Goal: Task Accomplishment & Management: Complete application form

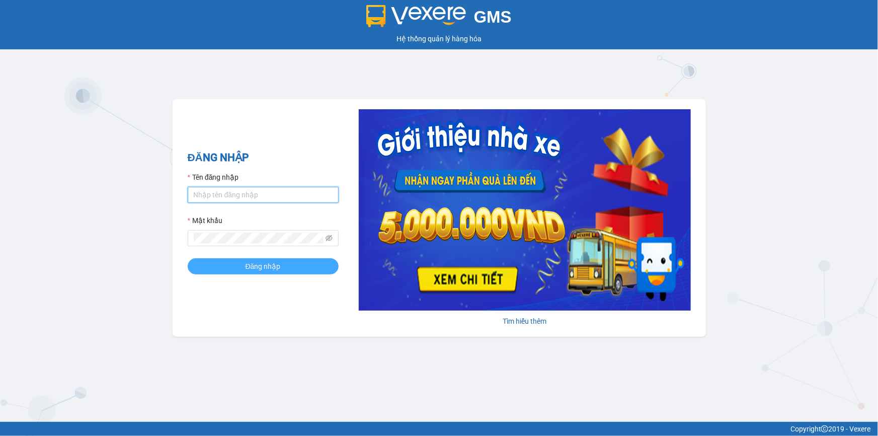
type input "thily.quythao"
click at [270, 263] on span "Đăng nhập" at bounding box center [263, 266] width 35 height 11
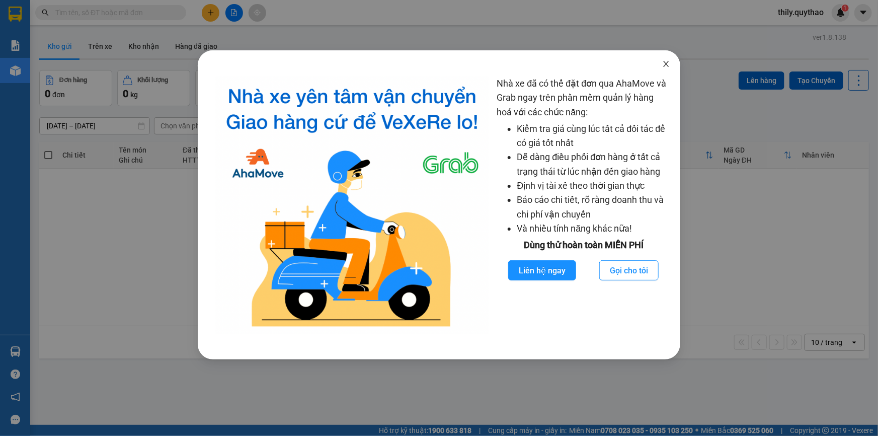
click at [664, 64] on icon "close" at bounding box center [666, 64] width 8 height 8
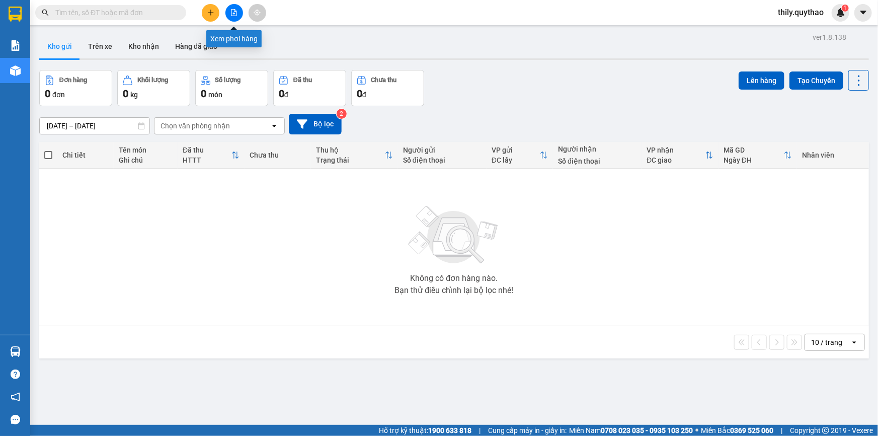
click at [234, 13] on icon "file-add" at bounding box center [235, 12] width 6 height 7
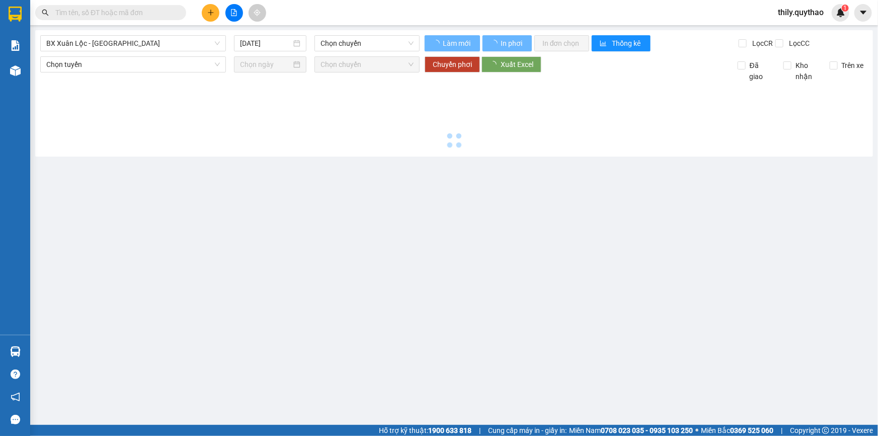
type input "[DATE]"
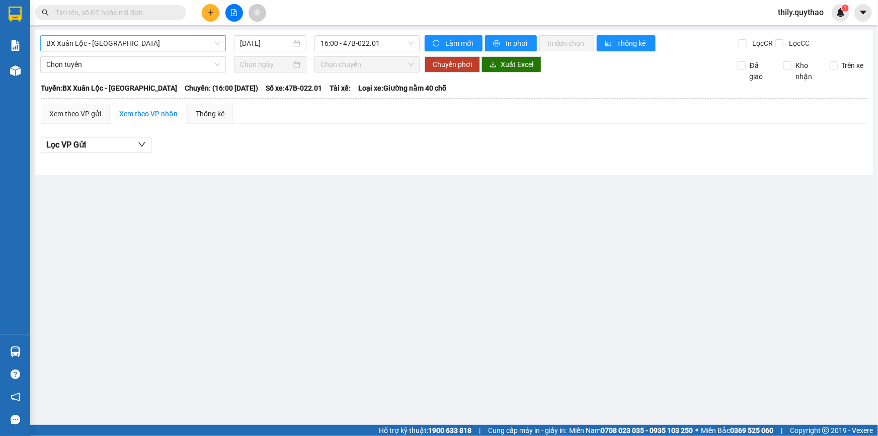
click at [143, 45] on span "BX Xuân Lộc - [GEOGRAPHIC_DATA]" at bounding box center [133, 43] width 174 height 15
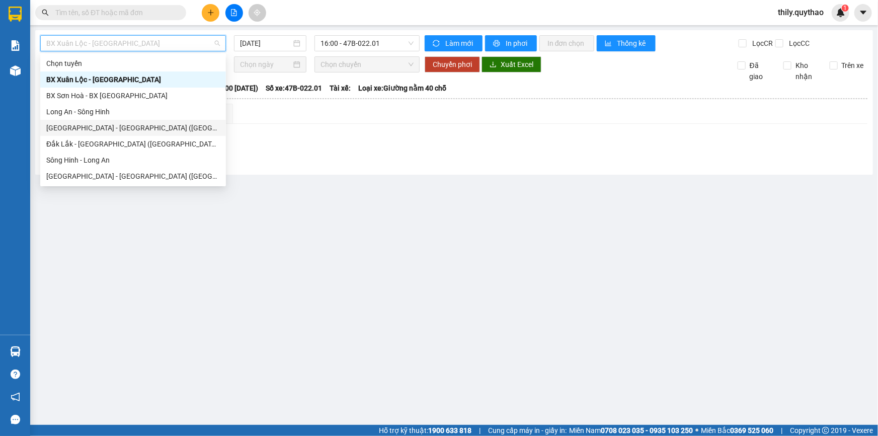
click at [129, 126] on div "[GEOGRAPHIC_DATA] - [GEOGRAPHIC_DATA] ([GEOGRAPHIC_DATA] mới)" at bounding box center [133, 127] width 174 height 11
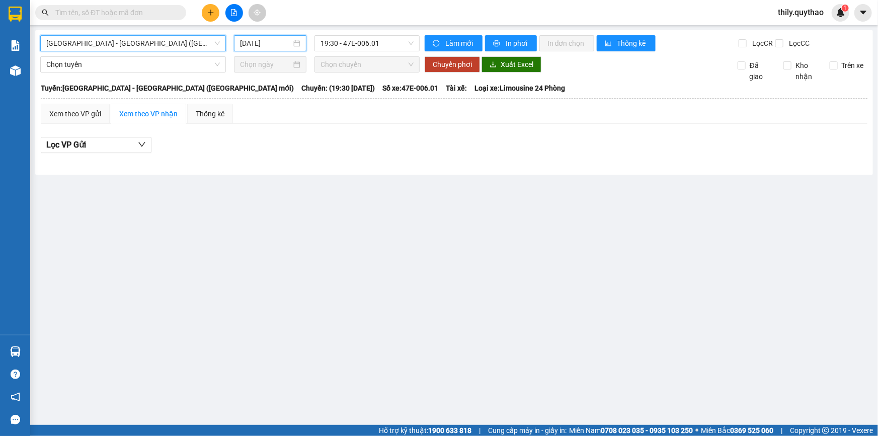
click at [245, 42] on input "[DATE]" at bounding box center [265, 43] width 51 height 11
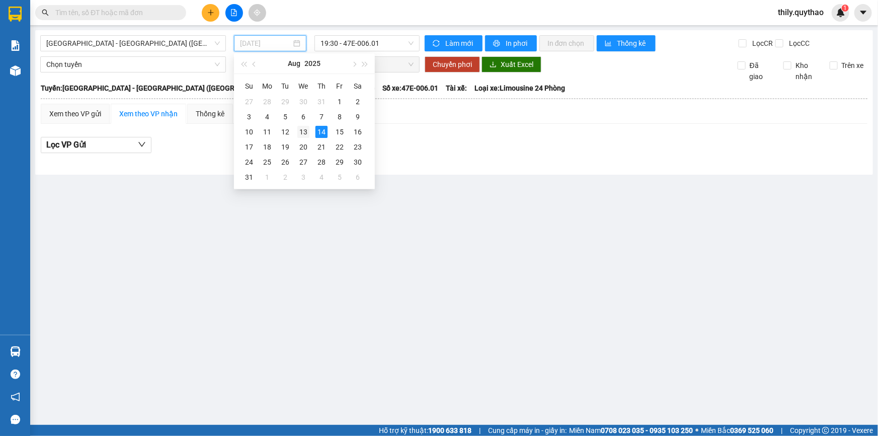
click at [303, 132] on div "13" at bounding box center [303, 132] width 12 height 12
type input "[DATE]"
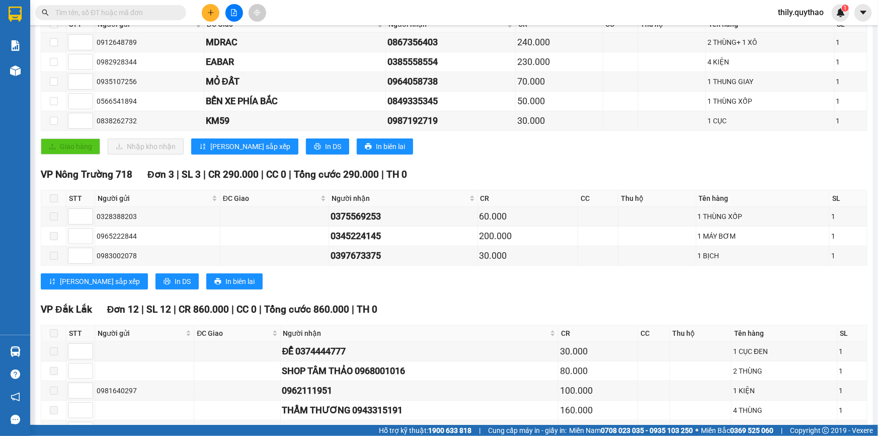
scroll to position [412, 0]
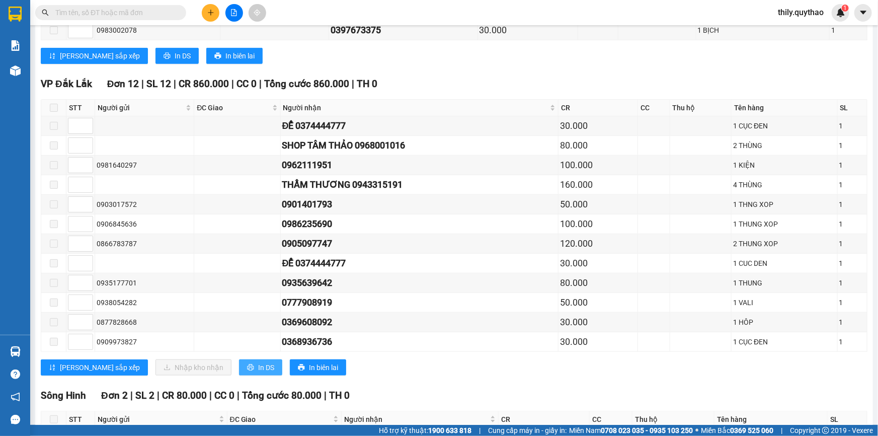
click at [258, 362] on span "In DS" at bounding box center [266, 367] width 16 height 11
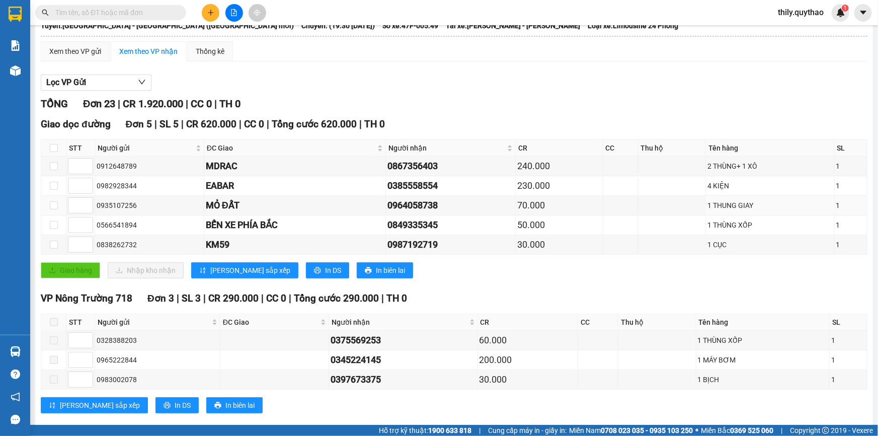
scroll to position [0, 0]
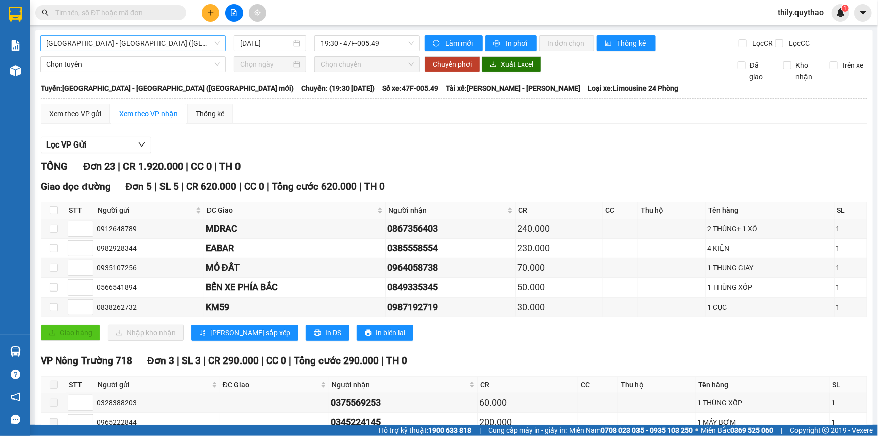
click at [155, 45] on span "[GEOGRAPHIC_DATA] - [GEOGRAPHIC_DATA] ([GEOGRAPHIC_DATA] mới)" at bounding box center [133, 43] width 174 height 15
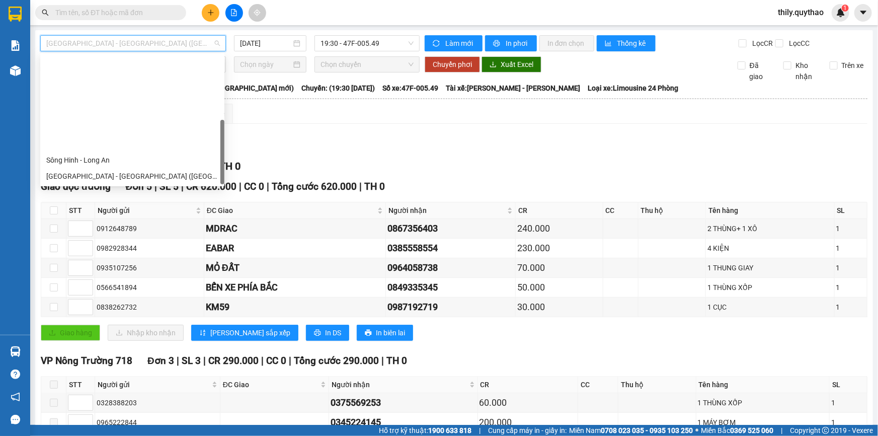
scroll to position [112, 0]
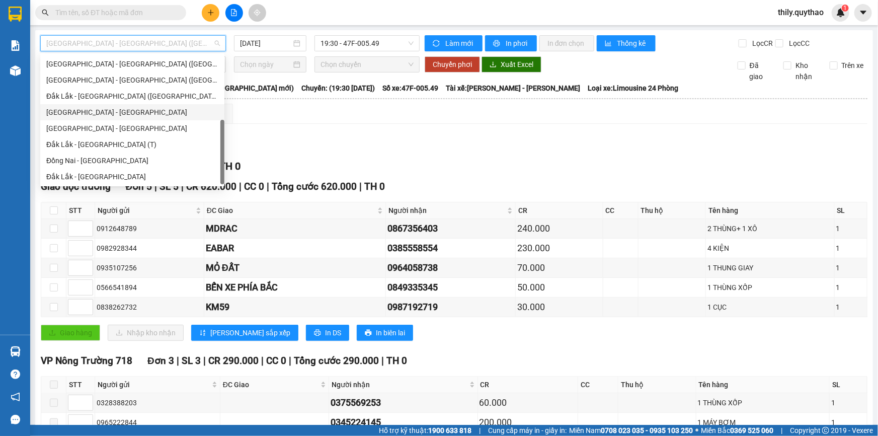
click at [69, 107] on div "[GEOGRAPHIC_DATA] - [GEOGRAPHIC_DATA]" at bounding box center [132, 112] width 172 height 11
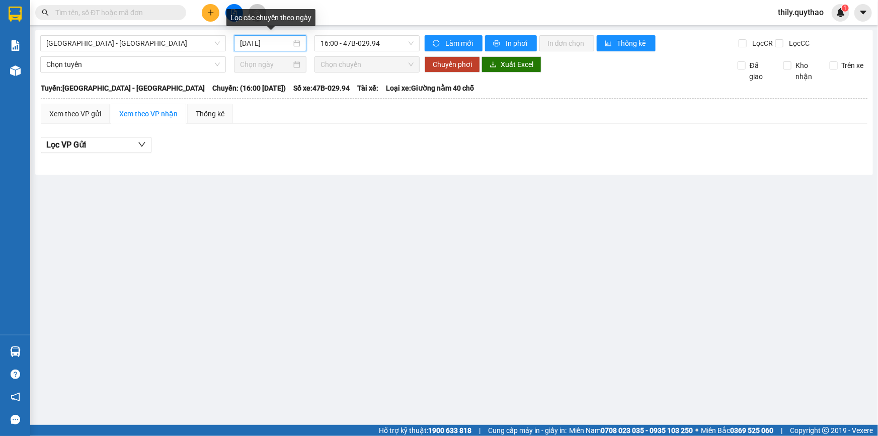
click at [251, 43] on input "[DATE]" at bounding box center [265, 43] width 51 height 11
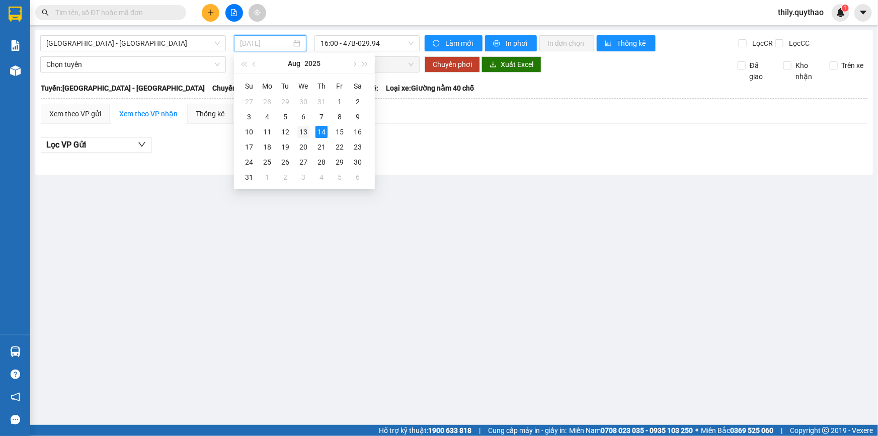
click at [302, 133] on div "13" at bounding box center [303, 132] width 12 height 12
type input "[DATE]"
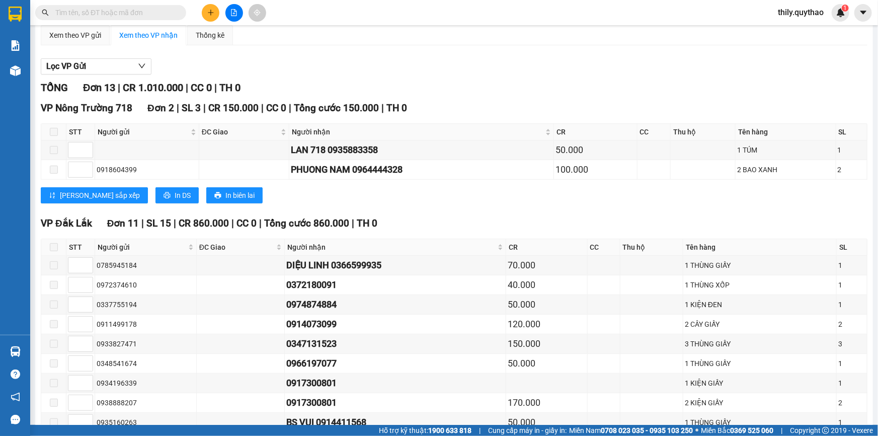
scroll to position [175, 0]
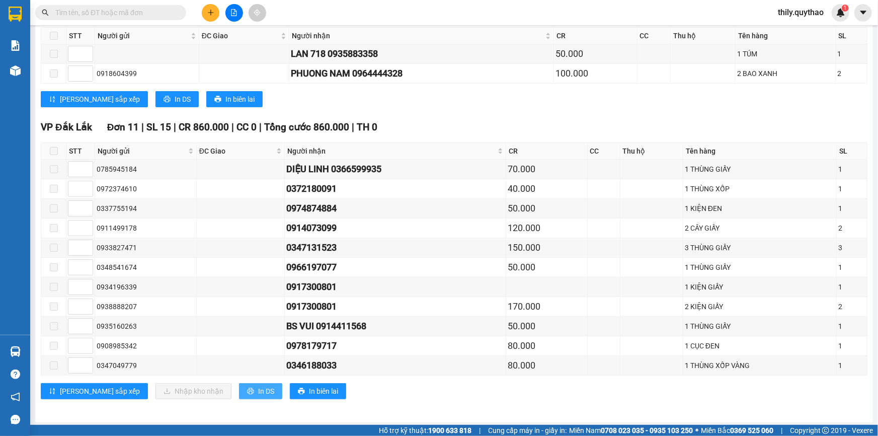
click at [258, 393] on span "In DS" at bounding box center [266, 391] width 16 height 11
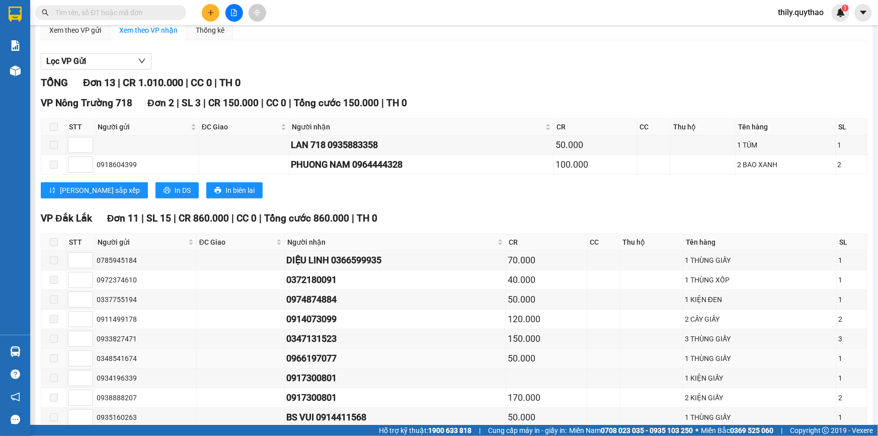
scroll to position [0, 0]
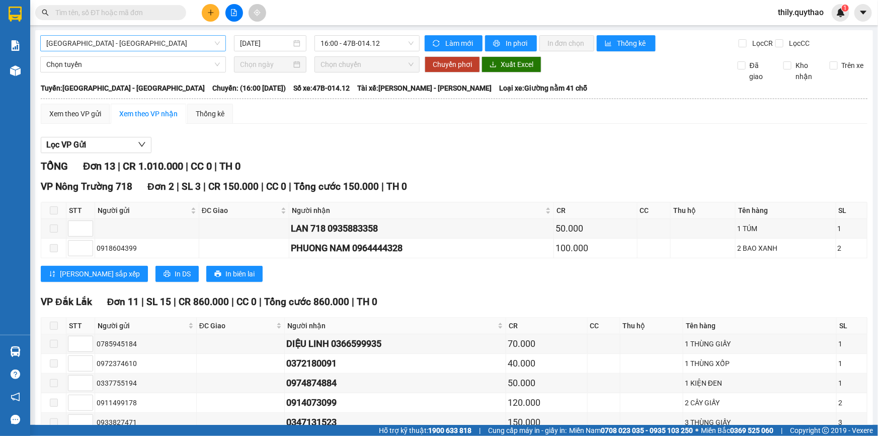
click at [140, 42] on span "[GEOGRAPHIC_DATA] - [GEOGRAPHIC_DATA]" at bounding box center [133, 43] width 174 height 15
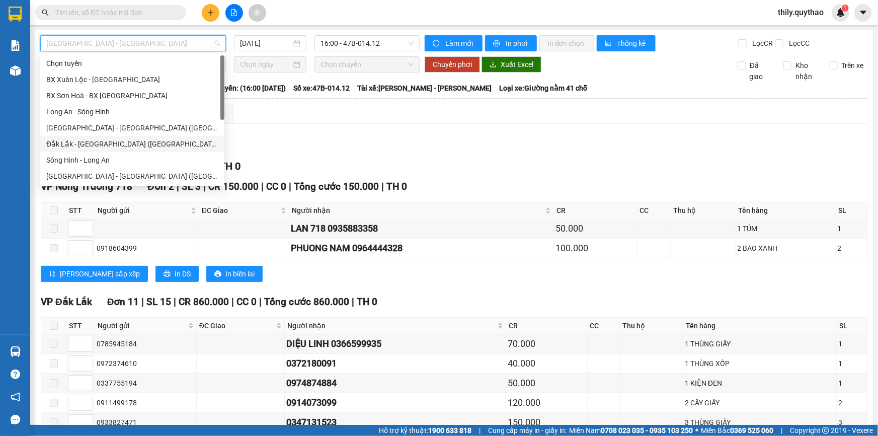
click at [90, 142] on div "Đắk Lắk - [GEOGRAPHIC_DATA] ([GEOGRAPHIC_DATA] mới)" at bounding box center [132, 143] width 172 height 11
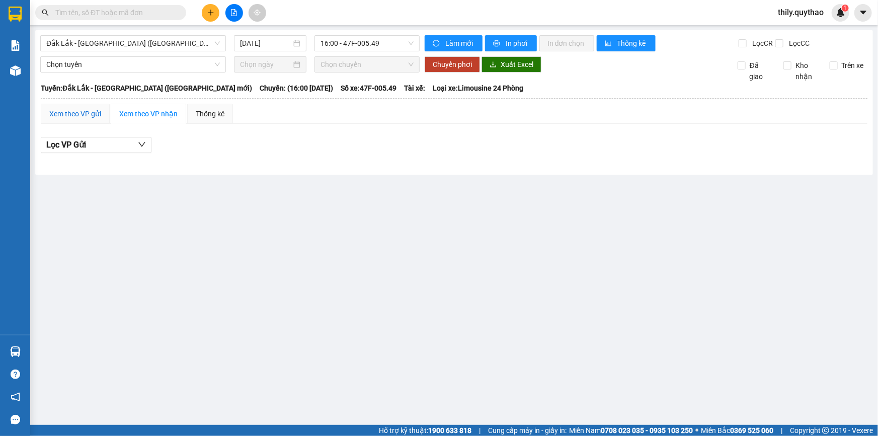
click at [70, 115] on div "Xem theo VP gửi" at bounding box center [75, 113] width 52 height 11
click at [153, 43] on span "Đắk Lắk - [GEOGRAPHIC_DATA] ([GEOGRAPHIC_DATA] mới)" at bounding box center [133, 43] width 174 height 15
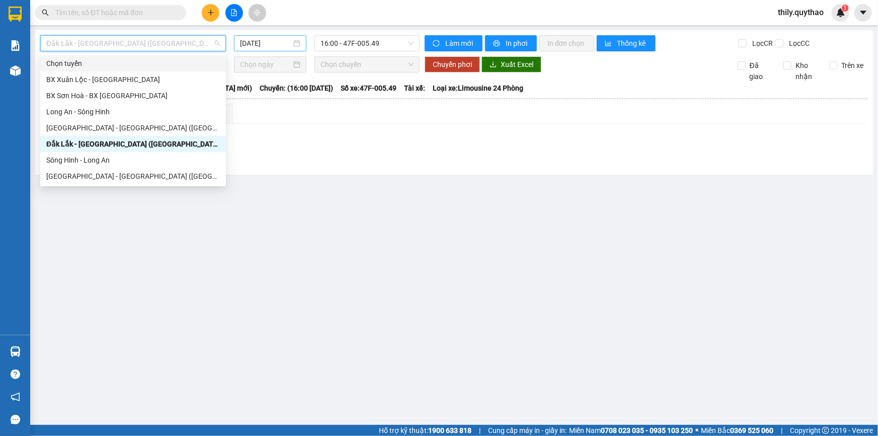
click at [246, 42] on input "[DATE]" at bounding box center [265, 43] width 51 height 11
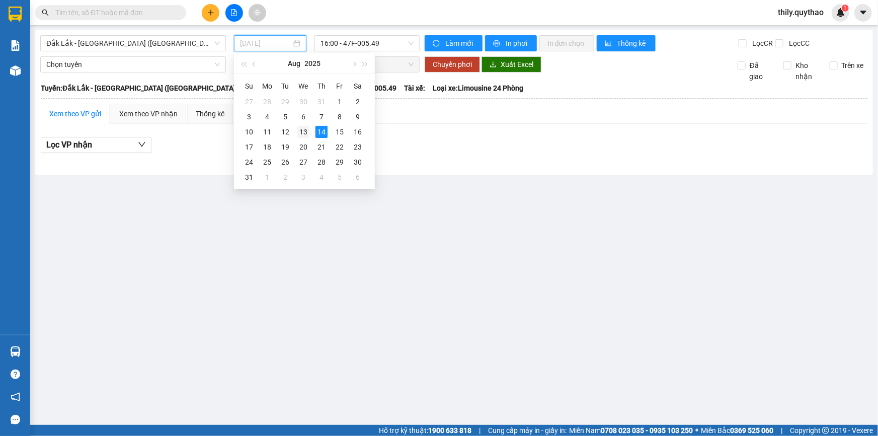
click at [305, 129] on div "13" at bounding box center [303, 132] width 12 height 12
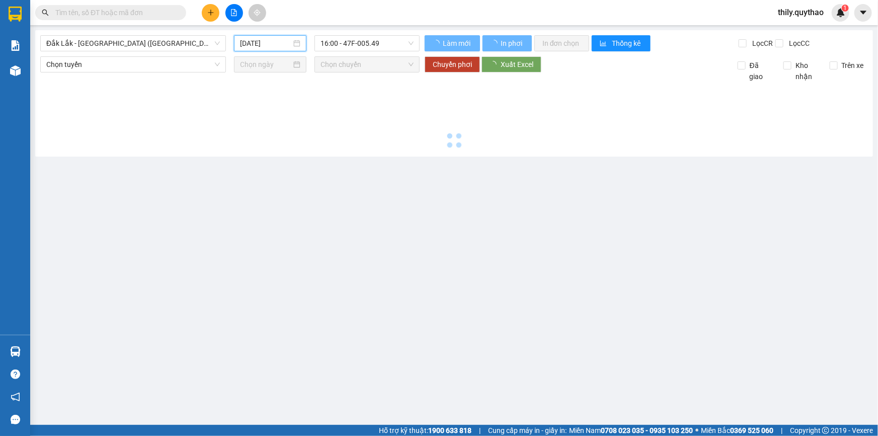
type input "[DATE]"
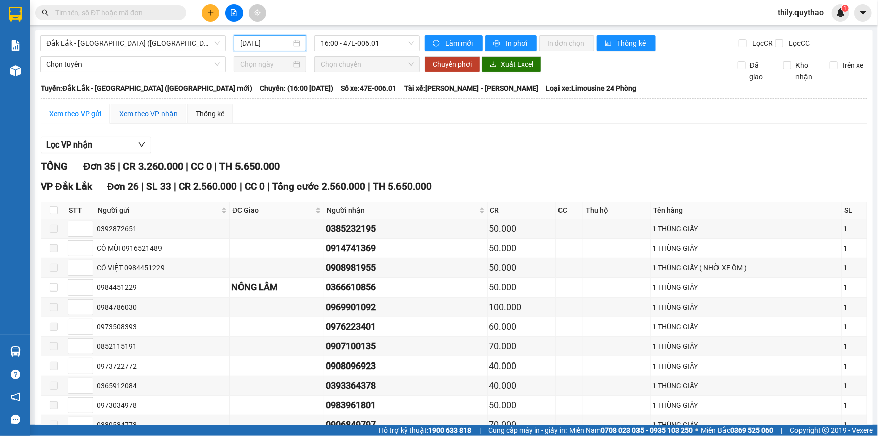
click at [120, 113] on div "Xem theo VP nhận" at bounding box center [148, 113] width 58 height 11
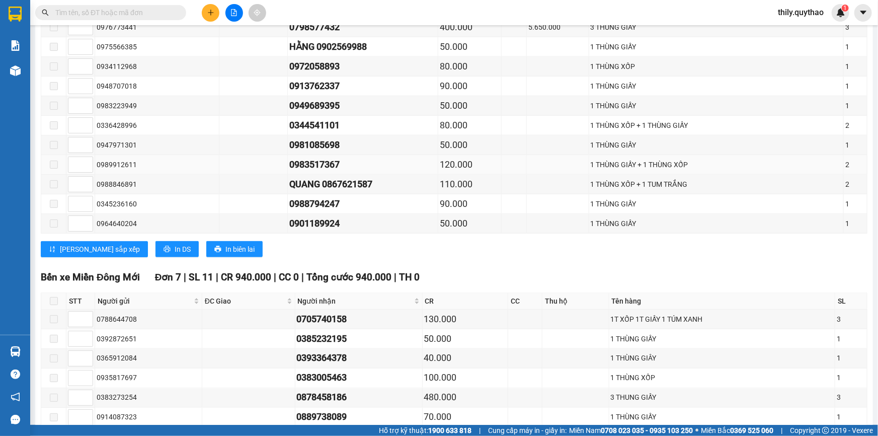
scroll to position [679, 0]
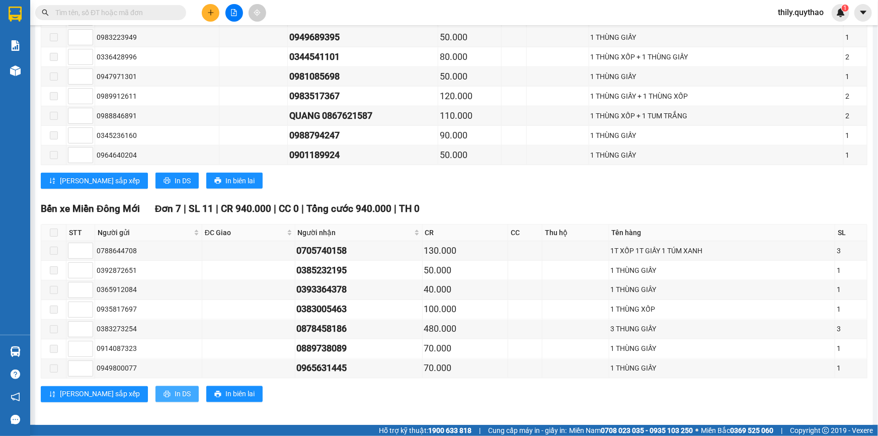
click at [175, 389] on span "In DS" at bounding box center [183, 394] width 16 height 11
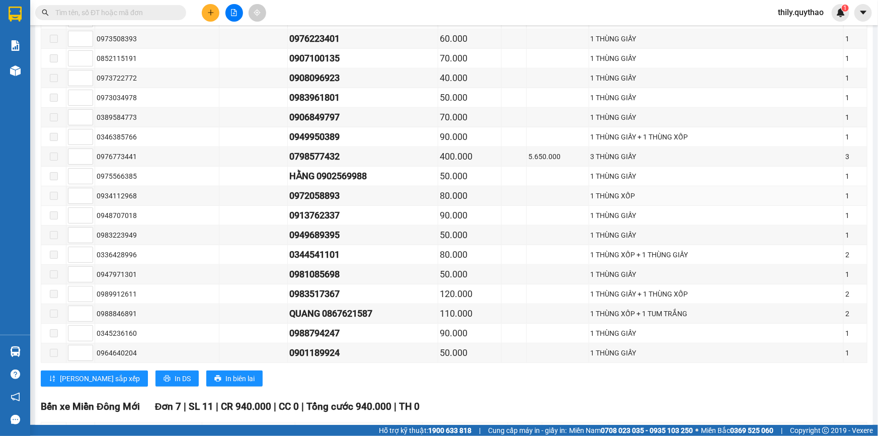
scroll to position [496, 0]
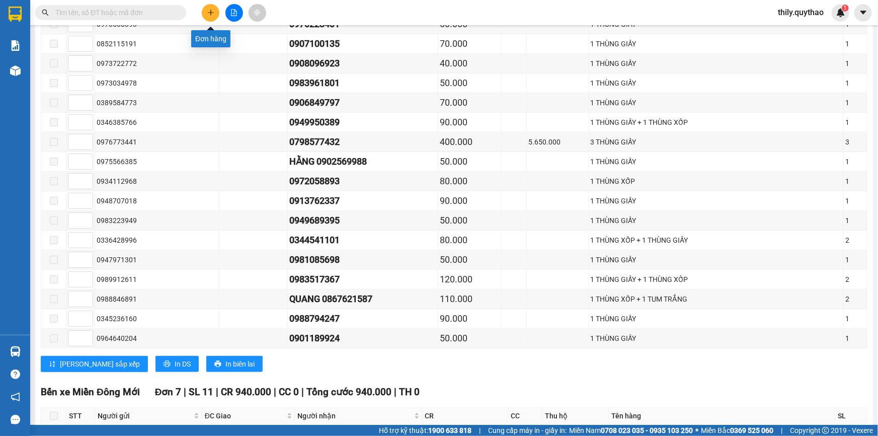
click at [214, 10] on button at bounding box center [211, 13] width 18 height 18
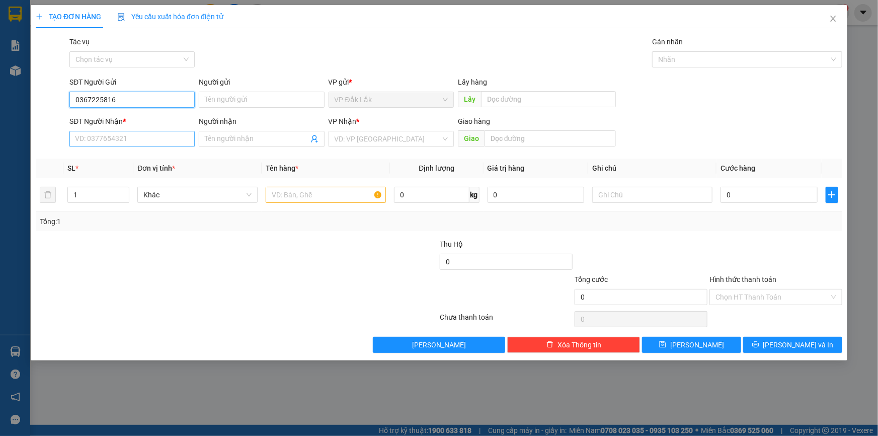
type input "0367225816"
click at [115, 136] on input "SĐT Người Nhận *" at bounding box center [131, 139] width 125 height 16
click at [108, 155] on div "0987546959" at bounding box center [131, 159] width 113 height 11
type input "0987546959"
type input "TRẠM THU PHÍ LÁI THIÊU"
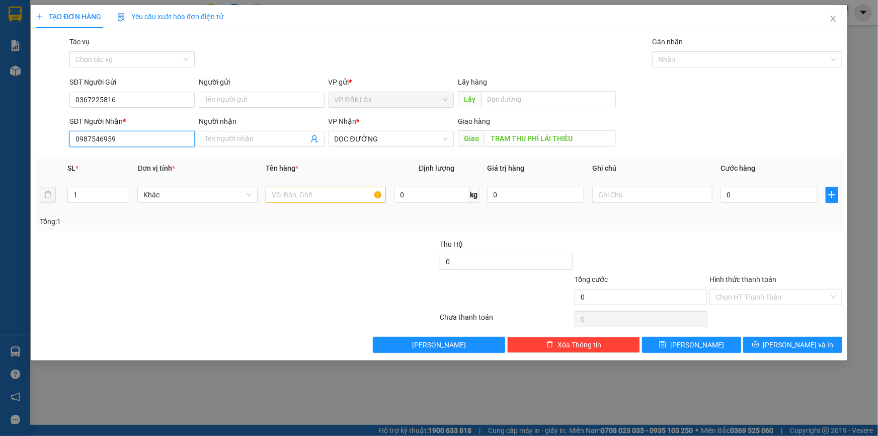
type input "0987546959"
click at [314, 201] on input "text" at bounding box center [326, 195] width 120 height 16
type input "1 THÙNG GIẤY"
click at [751, 194] on input "0" at bounding box center [769, 195] width 97 height 16
type input "1"
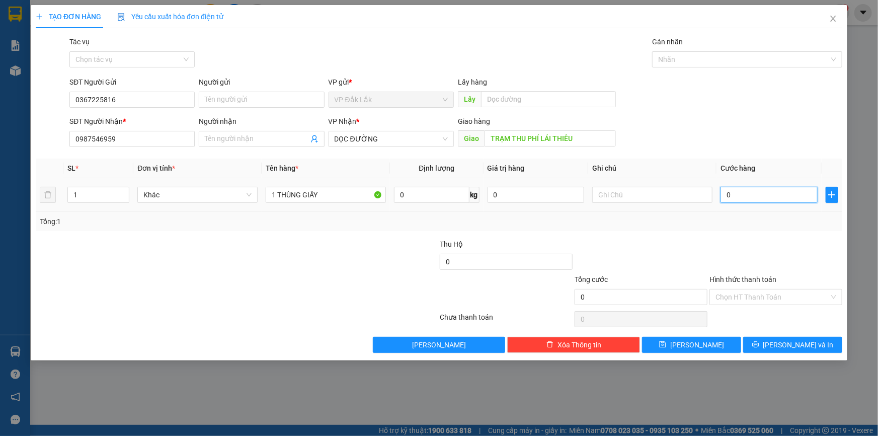
type input "1"
type input "11"
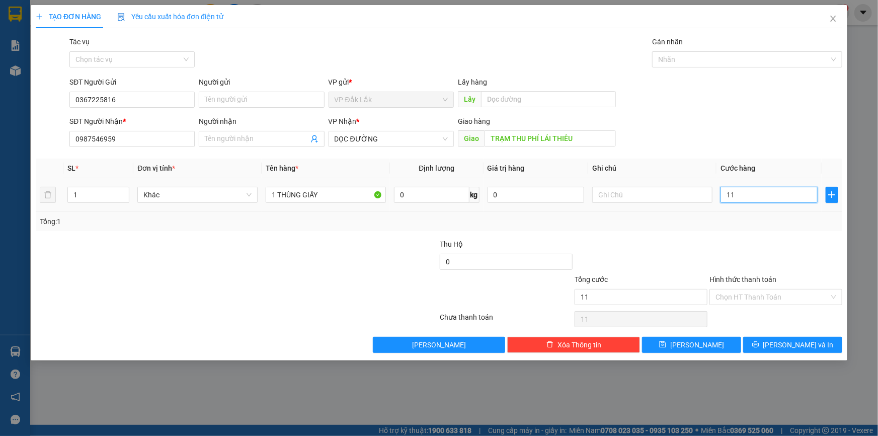
type input "110"
type input "1.100"
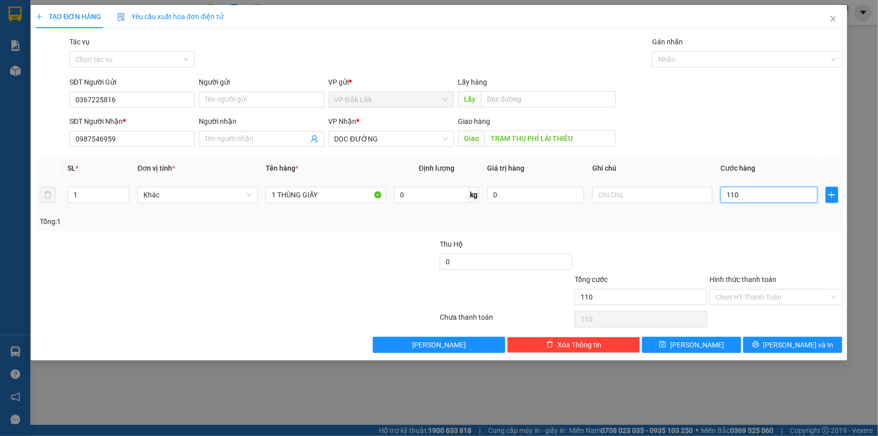
type input "1.100"
type input "11.000"
type input "110.000"
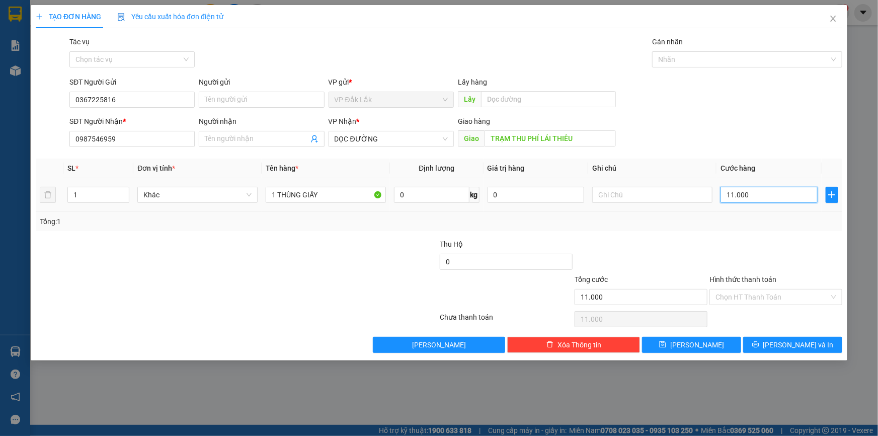
type input "110.000"
click at [757, 297] on input "Hình thức thanh toán" at bounding box center [773, 296] width 114 height 15
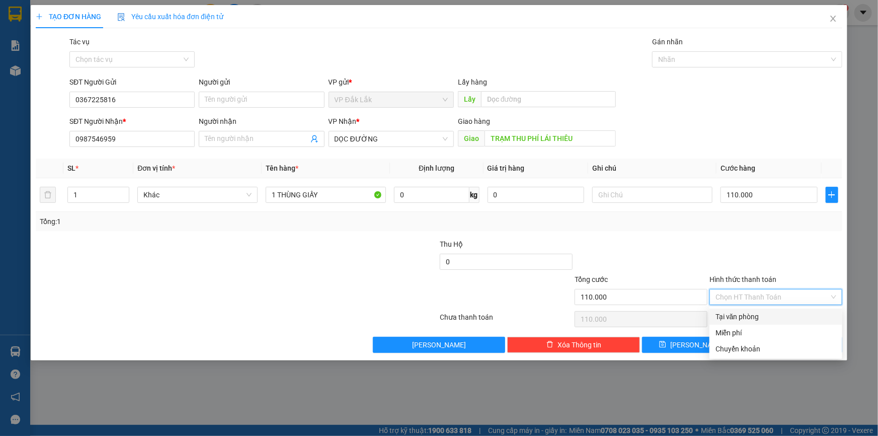
click at [745, 316] on div "Tại văn phòng" at bounding box center [776, 316] width 121 height 11
type input "0"
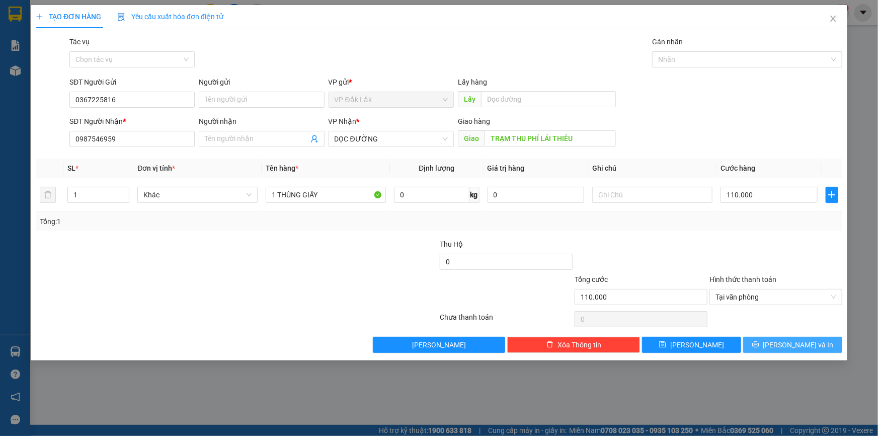
click at [770, 346] on button "[PERSON_NAME] và In" at bounding box center [792, 345] width 99 height 16
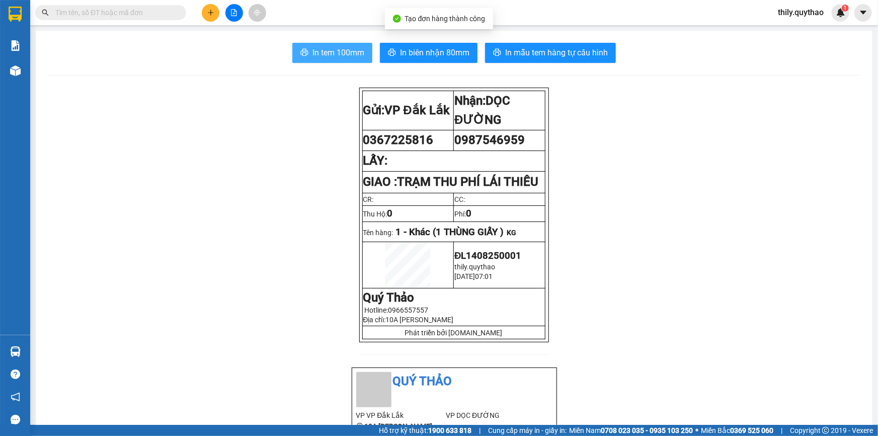
click at [304, 50] on icon "printer" at bounding box center [304, 52] width 8 height 8
